Goal: Task Accomplishment & Management: Complete application form

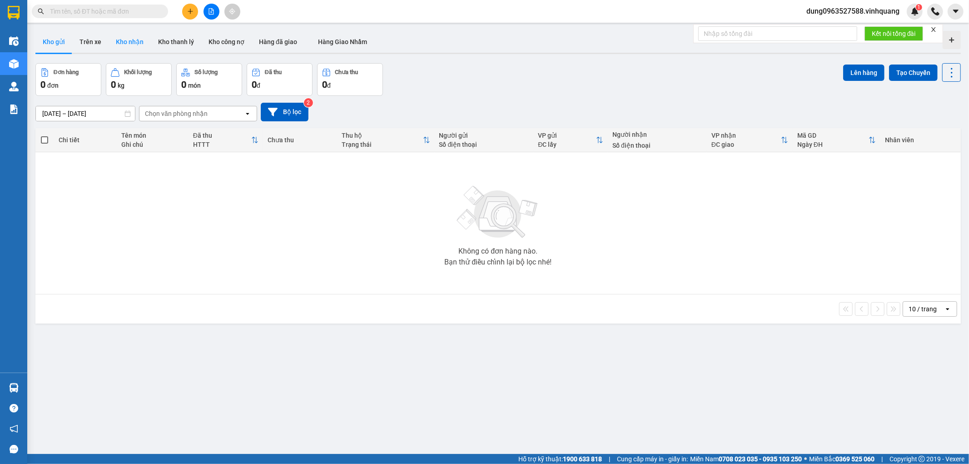
click at [125, 46] on button "Kho nhận" at bounding box center [130, 42] width 42 height 22
click at [193, 12] on icon "plus" at bounding box center [190, 11] width 6 height 6
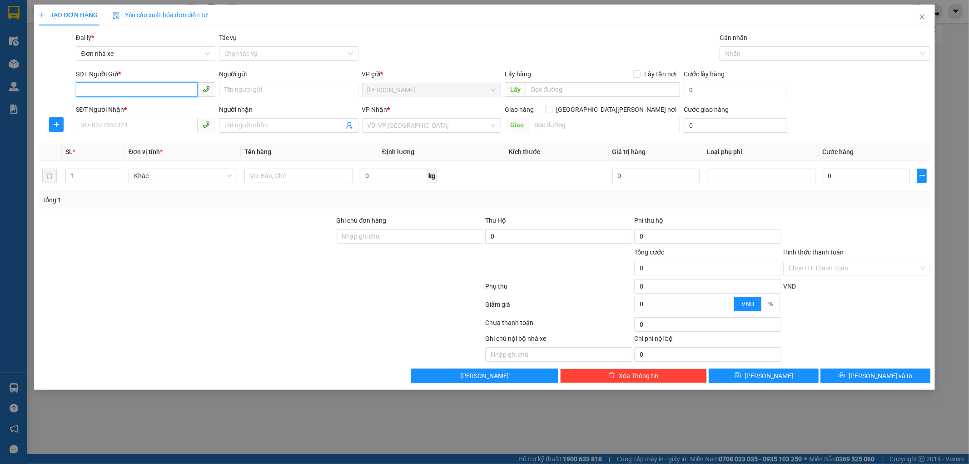
click at [132, 91] on input "SĐT Người Gửi *" at bounding box center [137, 89] width 122 height 15
click at [126, 106] on div "0963363459 - newpost" at bounding box center [145, 108] width 129 height 10
type input "0963363459"
type input "newpost"
type input "0948631696"
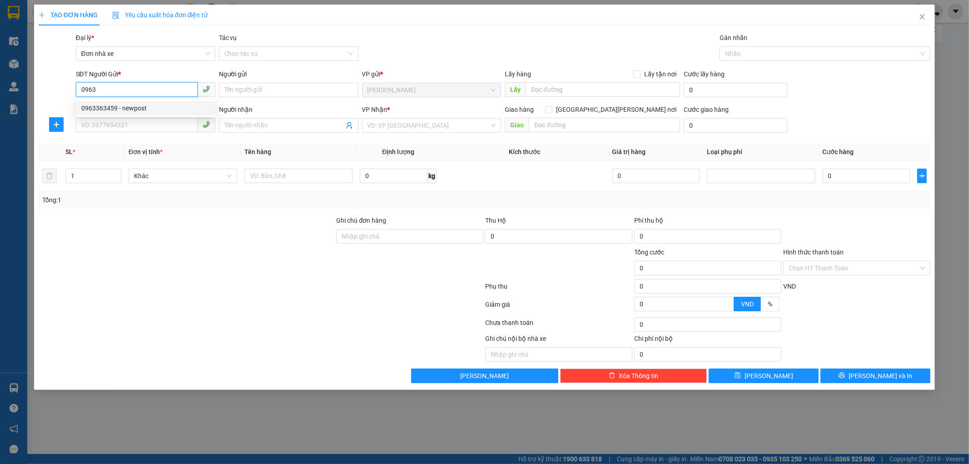
type input "MAI"
type input "0963363459"
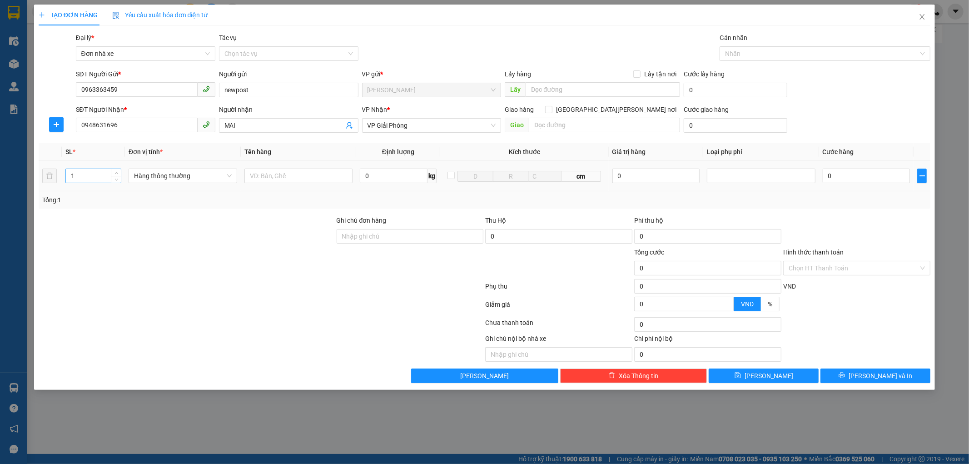
click at [80, 177] on input "1" at bounding box center [93, 176] width 55 height 14
type input "2"
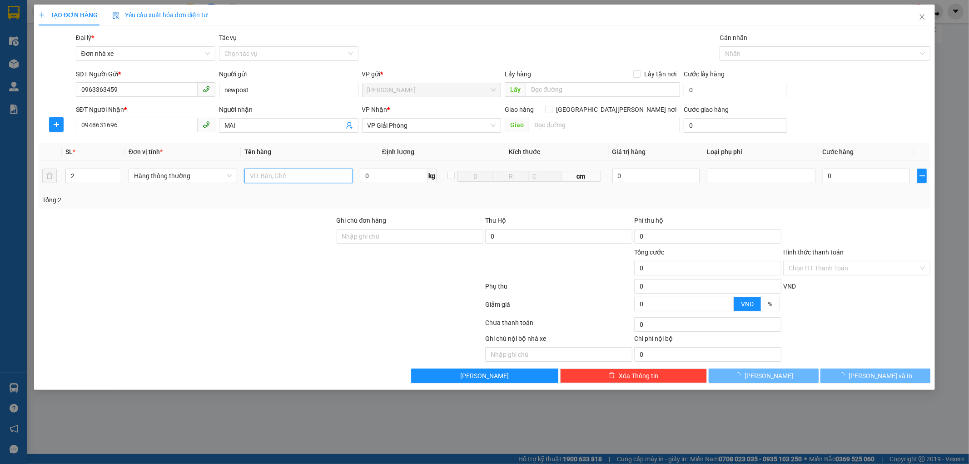
click at [274, 176] on input "text" at bounding box center [298, 176] width 109 height 15
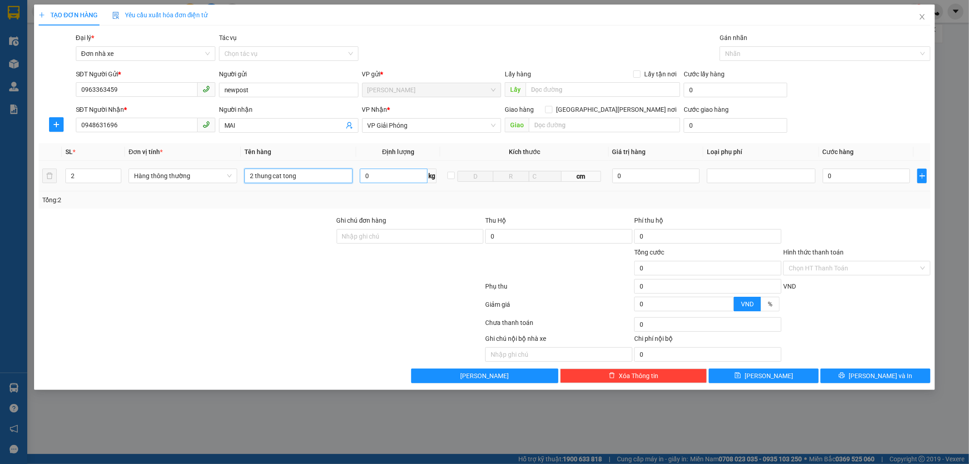
type input "2 thung cat tong"
click at [373, 174] on input "0" at bounding box center [394, 176] width 68 height 15
type input "6"
click at [840, 175] on input "0" at bounding box center [866, 176] width 87 height 15
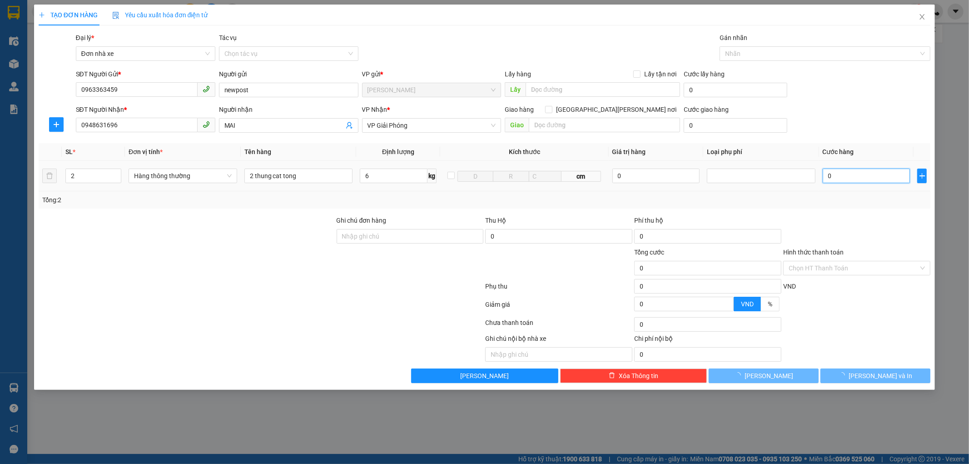
type input "80.000"
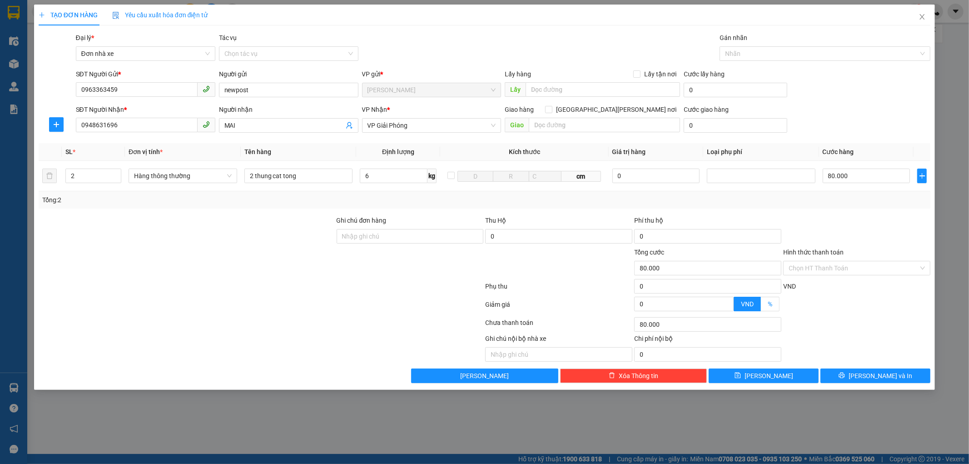
click at [769, 303] on span "%" at bounding box center [770, 303] width 5 height 7
click at [761, 306] on input "%" at bounding box center [761, 306] width 0 height 0
click at [663, 304] on input "0" at bounding box center [684, 304] width 99 height 14
type input "78.000"
type input "2"
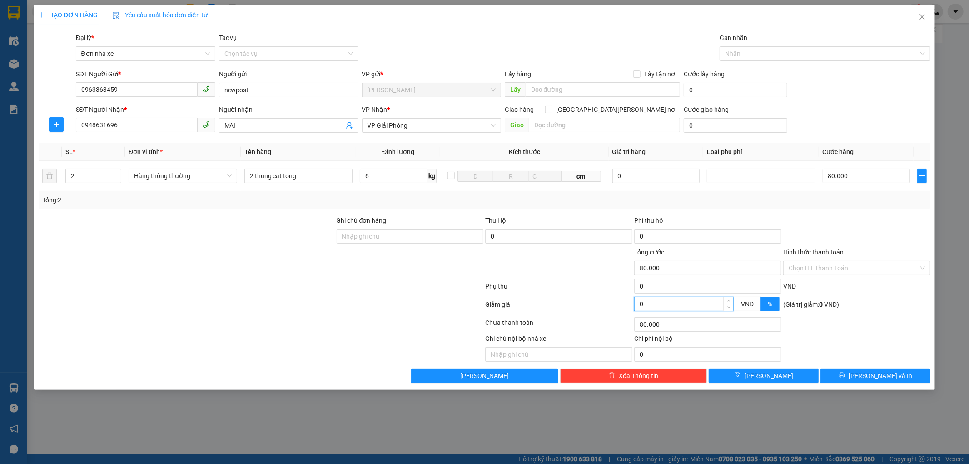
type input "78.000"
type input "64.000"
type input "20"
type input "64.000"
click at [924, 268] on div "Chọn HT Thanh Toán" at bounding box center [856, 268] width 147 height 15
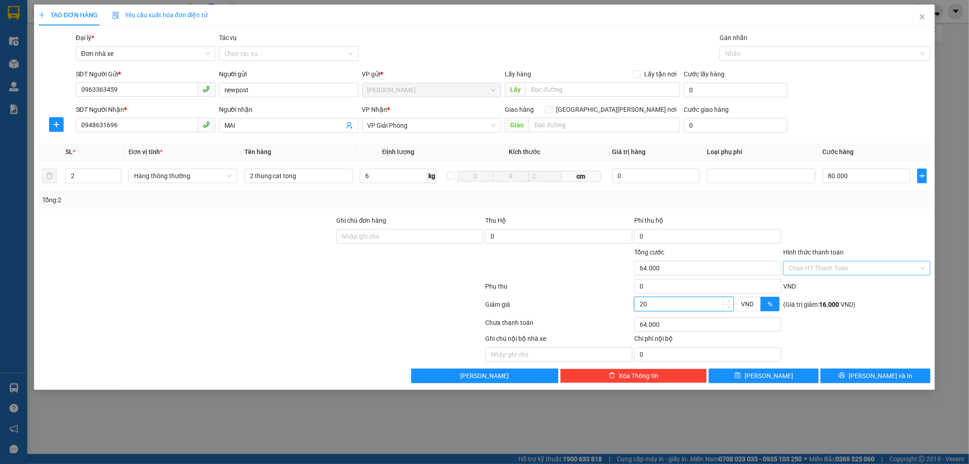
type input "20"
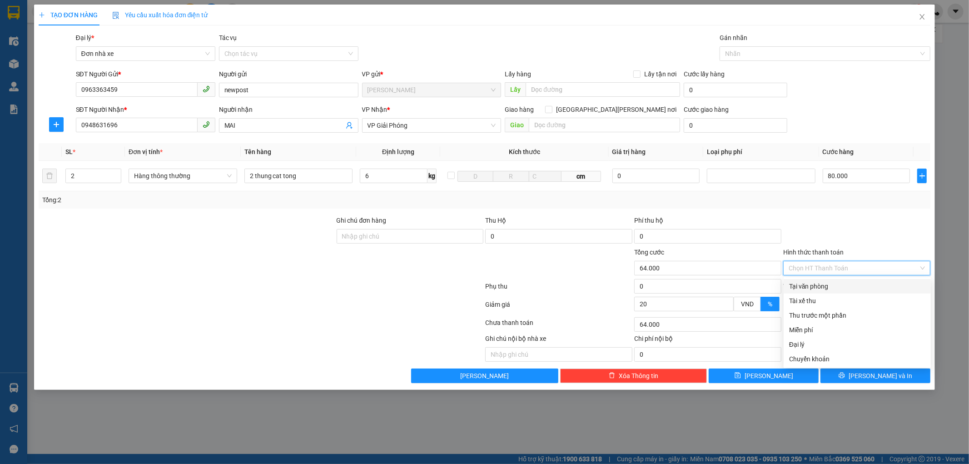
click at [839, 287] on div "Tại văn phòng" at bounding box center [857, 286] width 136 height 10
type input "0"
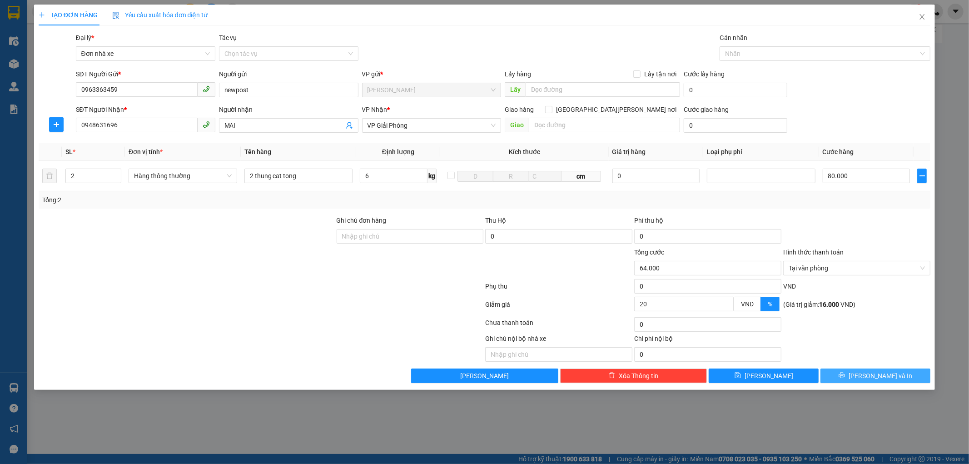
click at [877, 374] on span "[PERSON_NAME] và In" at bounding box center [881, 376] width 64 height 10
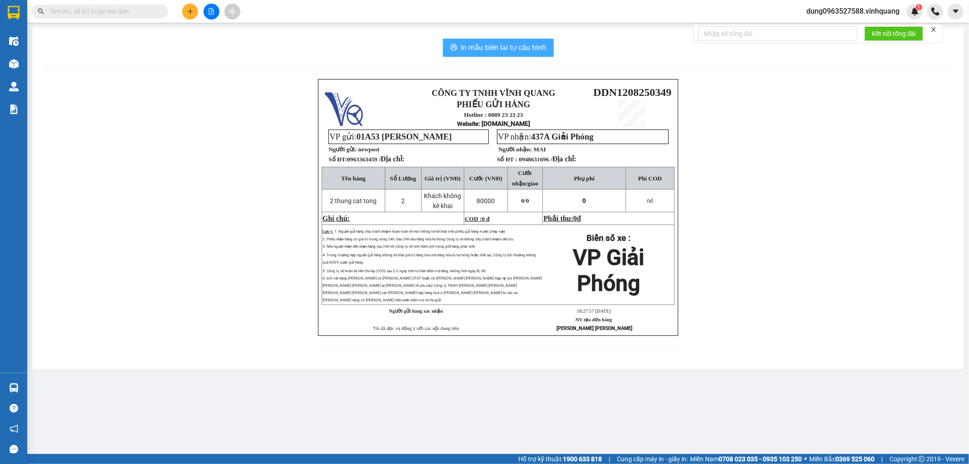
click at [520, 50] on span "In mẫu biên lai tự cấu hình" at bounding box center [503, 47] width 85 height 11
